Goal: Check status: Check status

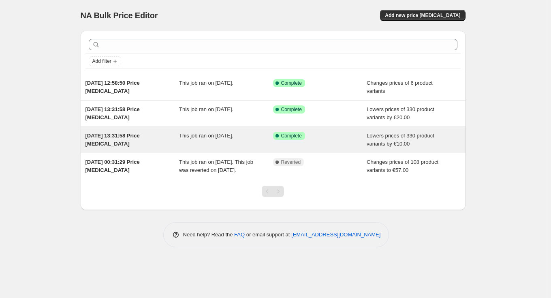
click at [213, 143] on div "This job ran on 14 August 2025." at bounding box center [226, 140] width 94 height 16
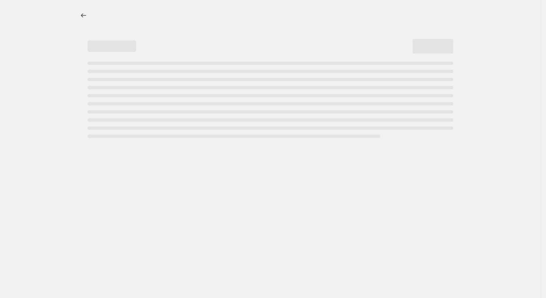
select select "by"
